Goal: Task Accomplishment & Management: Use online tool/utility

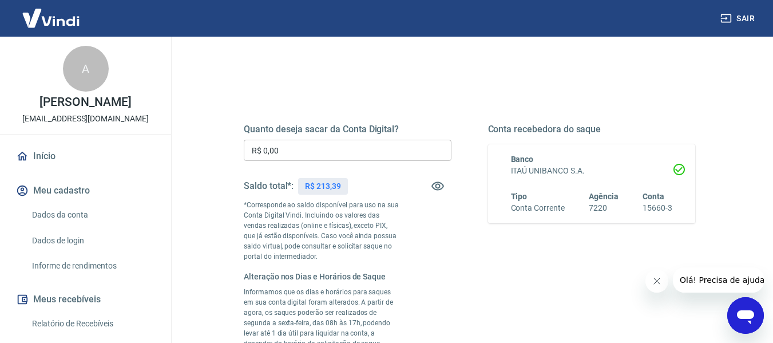
scroll to position [114, 0]
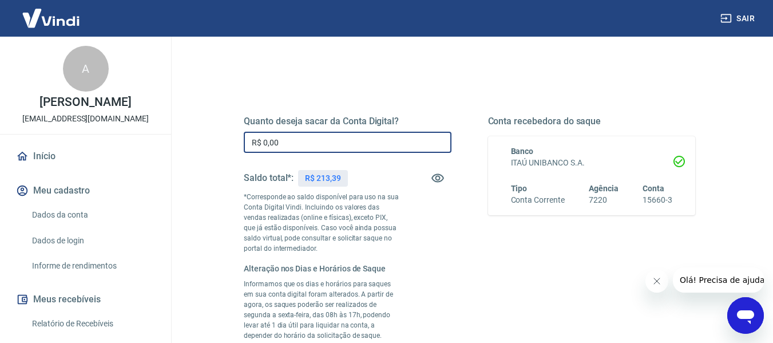
click at [292, 140] on input "R$ 0,00" at bounding box center [348, 142] width 208 height 21
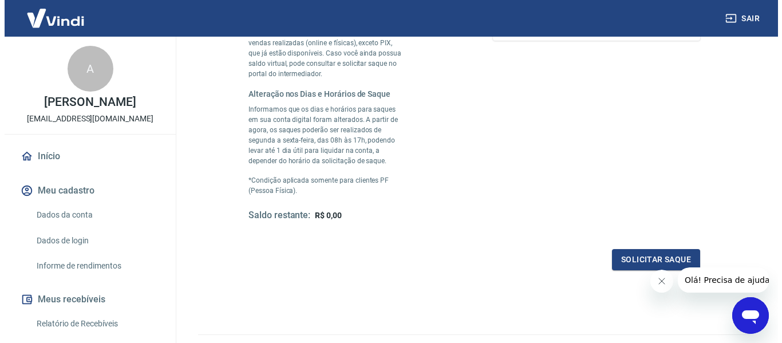
scroll to position [343, 0]
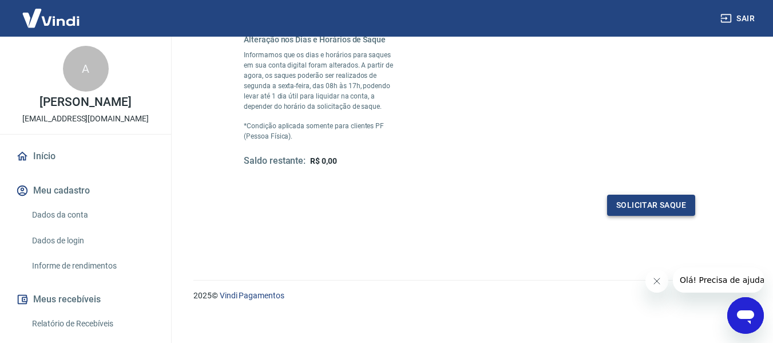
type input "R$ 213,39"
click at [630, 200] on button "Solicitar saque" at bounding box center [651, 205] width 88 height 21
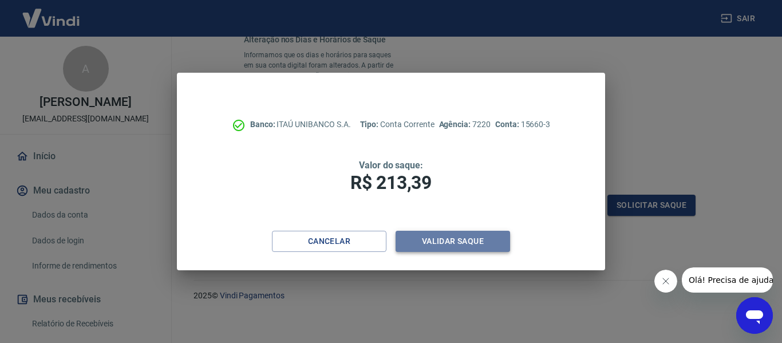
click at [466, 238] on button "Validar saque" at bounding box center [452, 241] width 114 height 21
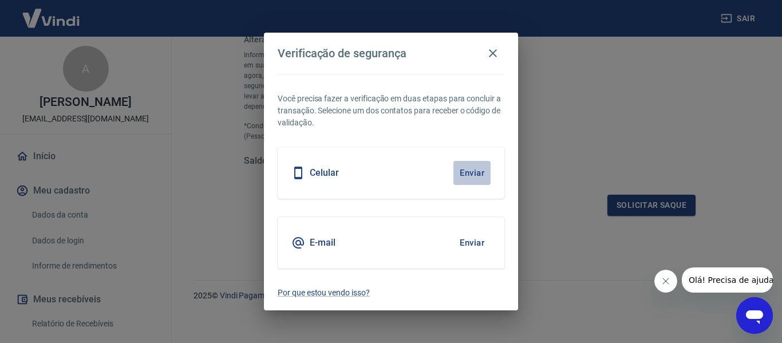
click at [468, 175] on button "Enviar" at bounding box center [471, 173] width 37 height 24
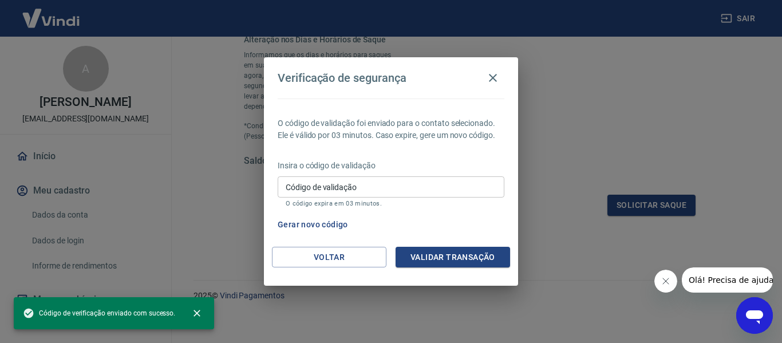
click at [331, 185] on input "Código de validação" at bounding box center [391, 186] width 227 height 21
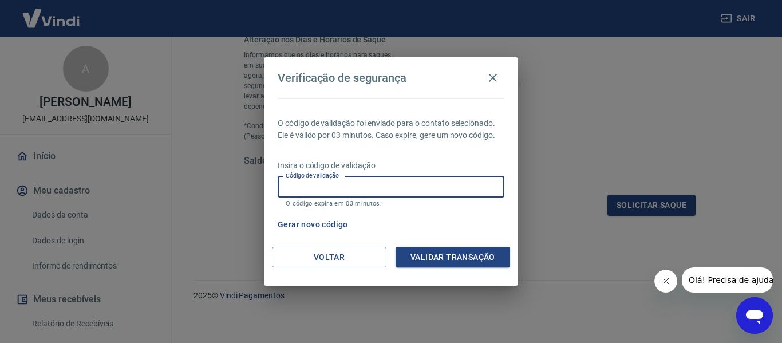
click at [316, 221] on button "Gerar novo código" at bounding box center [313, 224] width 80 height 21
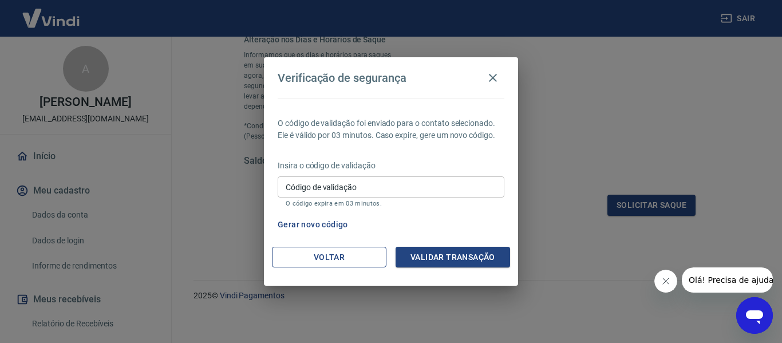
click at [333, 261] on button "Voltar" at bounding box center [329, 257] width 114 height 21
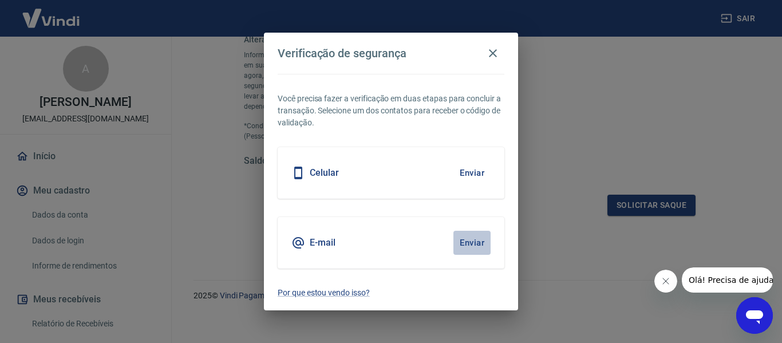
click at [473, 240] on button "Enviar" at bounding box center [471, 243] width 37 height 24
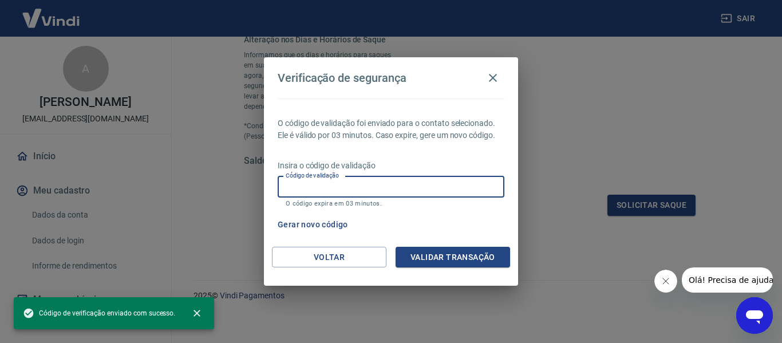
click at [282, 184] on input "Código de validação" at bounding box center [391, 186] width 227 height 21
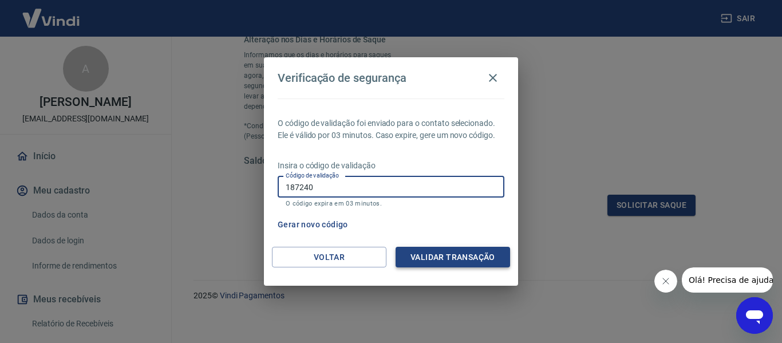
type input "187240"
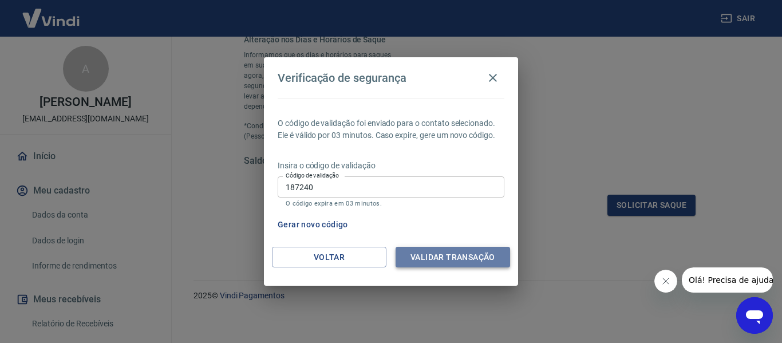
click at [463, 256] on button "Validar transação" at bounding box center [452, 257] width 114 height 21
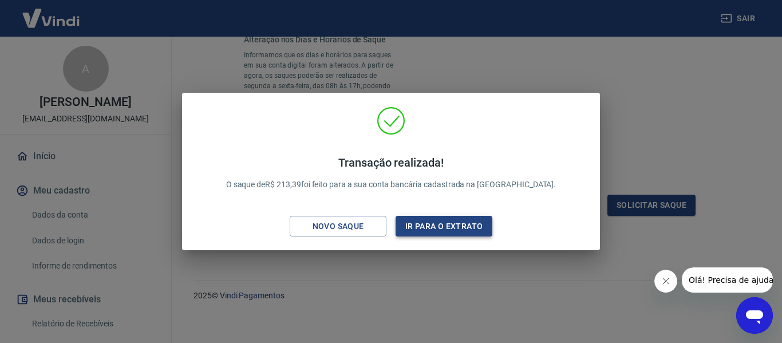
click at [458, 223] on button "Ir para o extrato" at bounding box center [443, 226] width 97 height 21
